Goal: Information Seeking & Learning: Find contact information

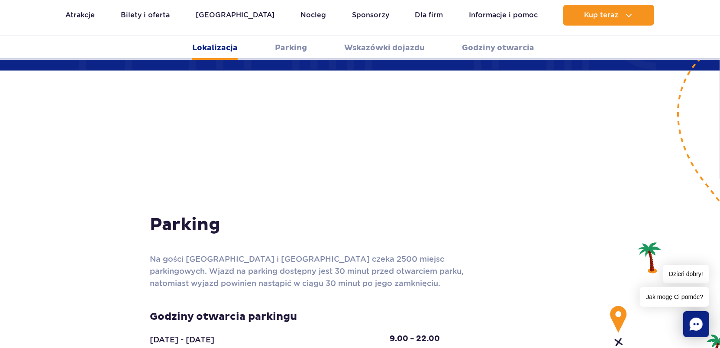
scroll to position [659, 0]
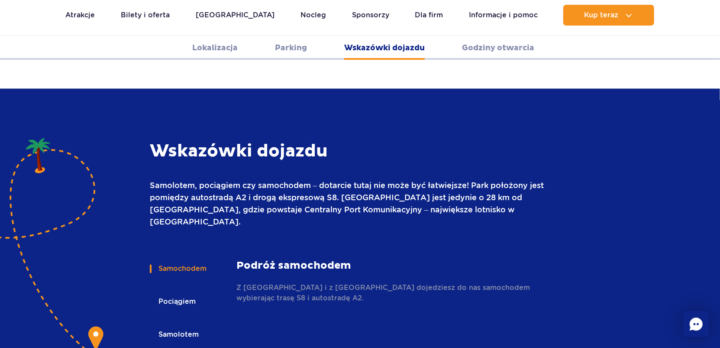
scroll to position [1140, 0]
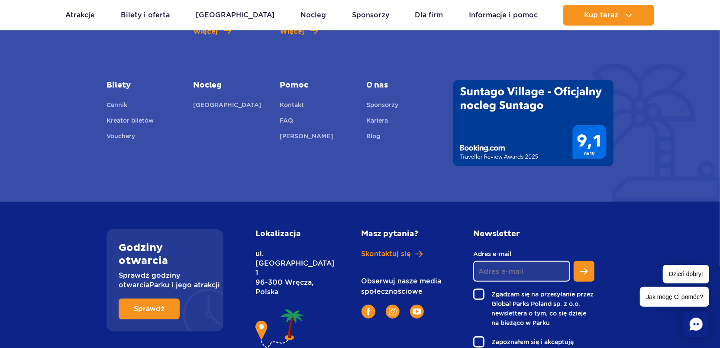
scroll to position [2391, 0]
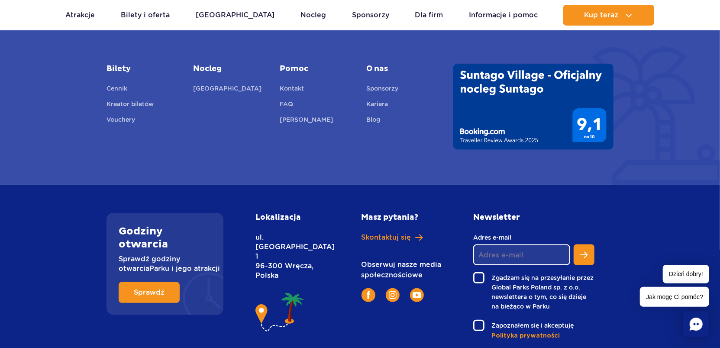
drag, startPoint x: 287, startPoint y: 210, endPoint x: 311, endPoint y: 210, distance: 23.8
click at [311, 233] on p "ul. Nowy Świat 1 96-300 Wręcza, Polska" at bounding box center [289, 257] width 67 height 48
click at [313, 233] on p "ul. Nowy Świat 1 96-300 Wręcza, Polska" at bounding box center [289, 257] width 67 height 48
copy p "ul. Nowy Świat 1 96-300 Wręcza"
